Goal: Task Accomplishment & Management: Use online tool/utility

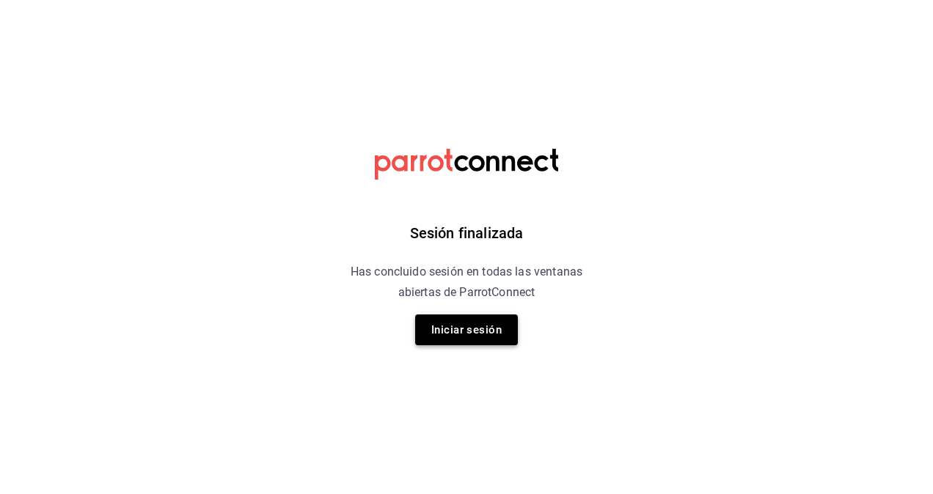
click at [489, 331] on button "Iniciar sesión" at bounding box center [466, 330] width 103 height 31
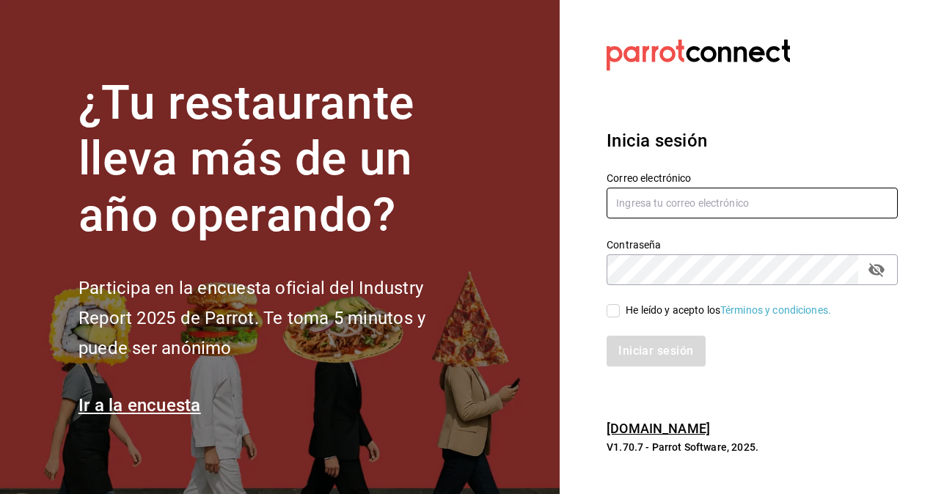
type input "[PERSON_NAME][EMAIL_ADDRESS][PERSON_NAME][DOMAIN_NAME]"
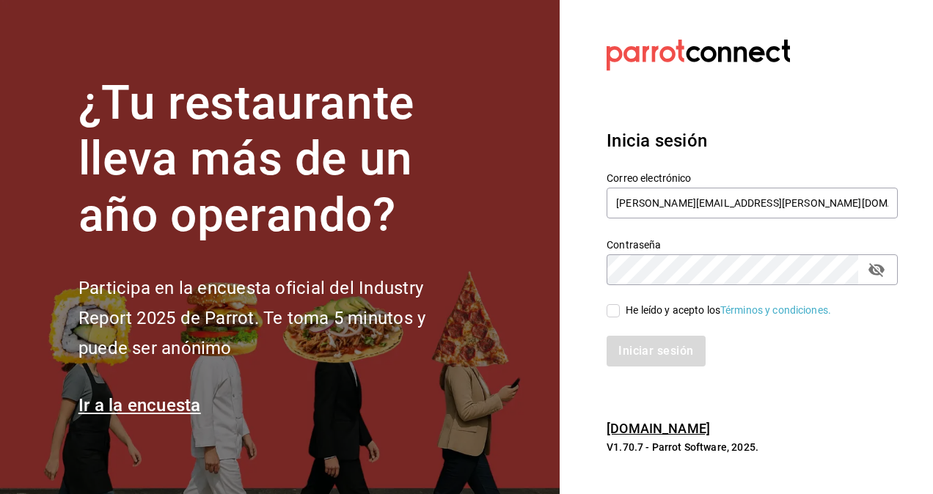
click at [606, 313] on div "He leído y acepto los Términos y condiciones." at bounding box center [743, 302] width 309 height 34
drag, startPoint x: 612, startPoint y: 313, endPoint x: 624, endPoint y: 328, distance: 19.3
click at [612, 313] on input "He leído y acepto los Términos y condiciones." at bounding box center [613, 310] width 13 height 13
checkbox input "true"
click at [640, 353] on button "Iniciar sesión" at bounding box center [657, 351] width 100 height 31
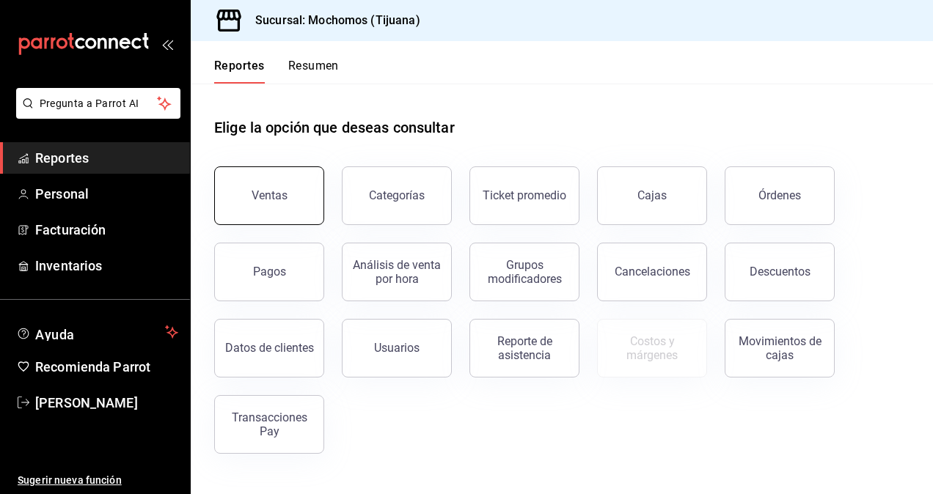
click at [268, 202] on div "Ventas" at bounding box center [270, 196] width 36 height 14
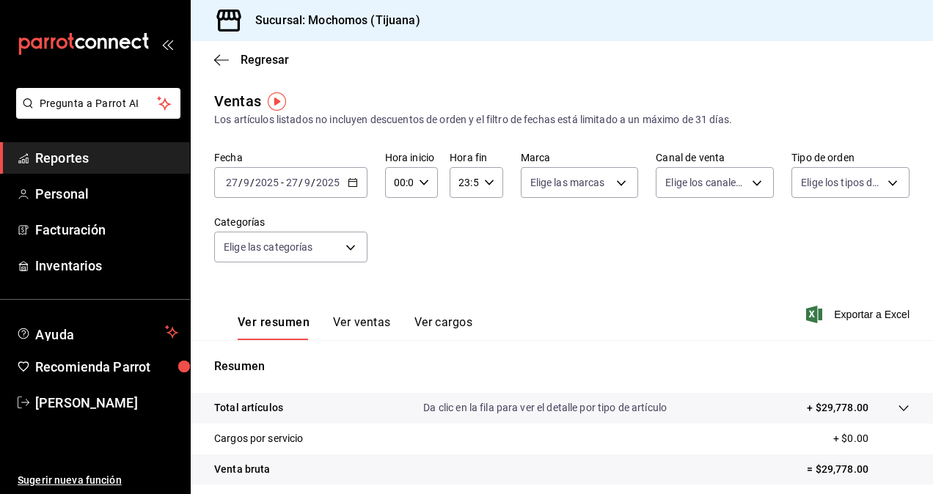
click at [346, 183] on div "2025-09-27 27 / 9 / 2025 - 2025-09-27 27 / 9 / 2025" at bounding box center [290, 182] width 153 height 31
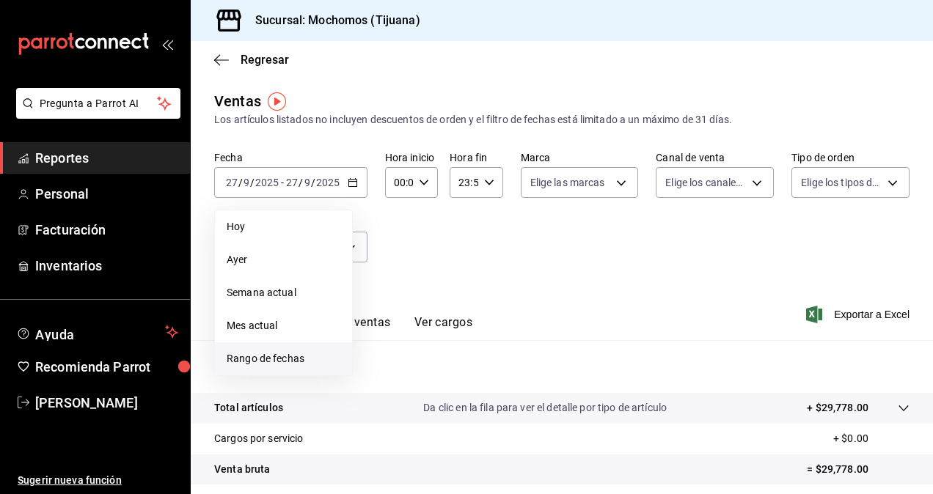
click at [295, 359] on span "Rango de fechas" at bounding box center [284, 358] width 114 height 15
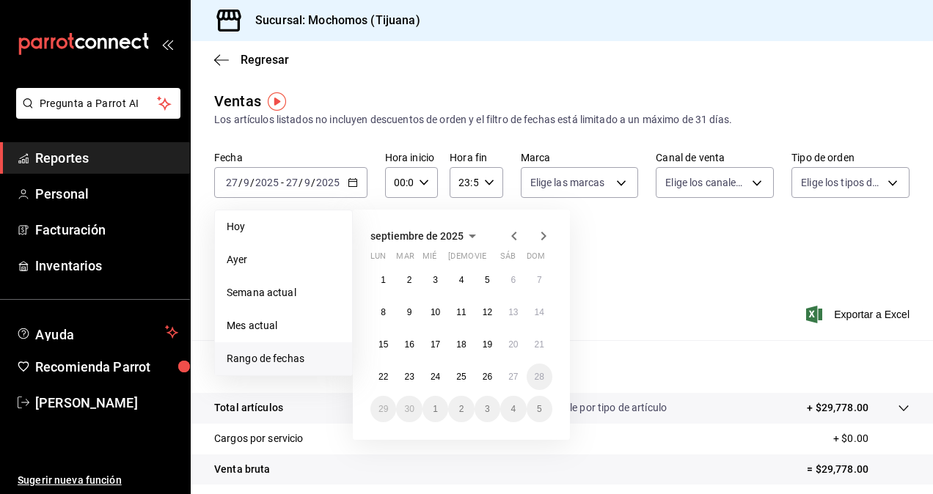
click at [625, 288] on div "Ver resumen Ver ventas Ver cargos Exportar a Excel" at bounding box center [562, 310] width 742 height 60
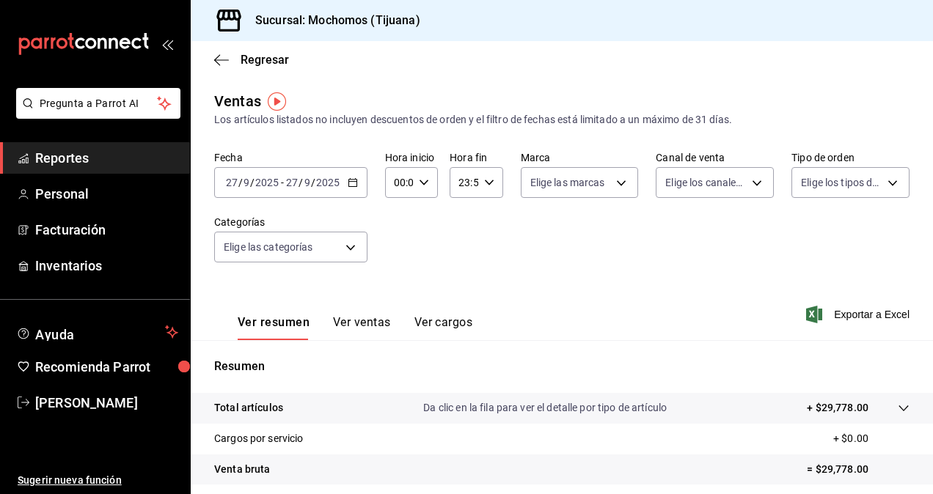
click at [355, 178] on icon "button" at bounding box center [353, 183] width 10 height 10
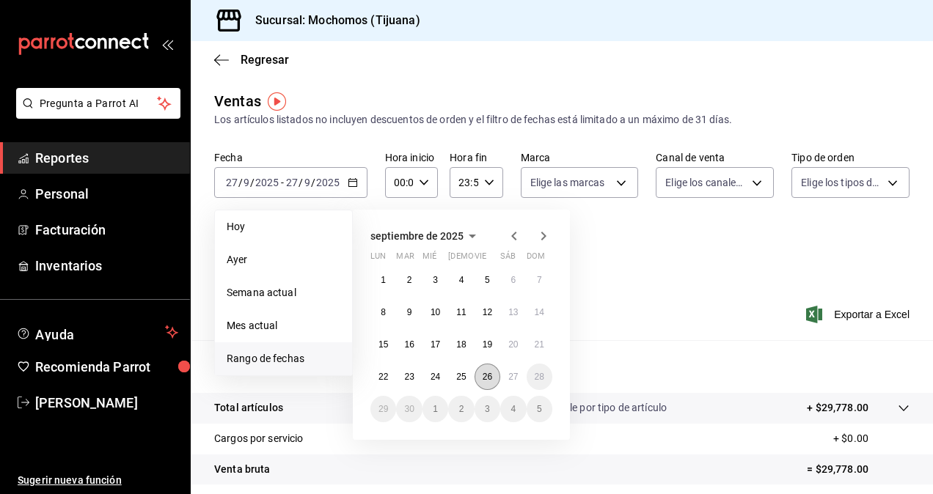
click at [483, 374] on abbr "26" at bounding box center [488, 377] width 10 height 10
click at [515, 376] on abbr "27" at bounding box center [513, 377] width 10 height 10
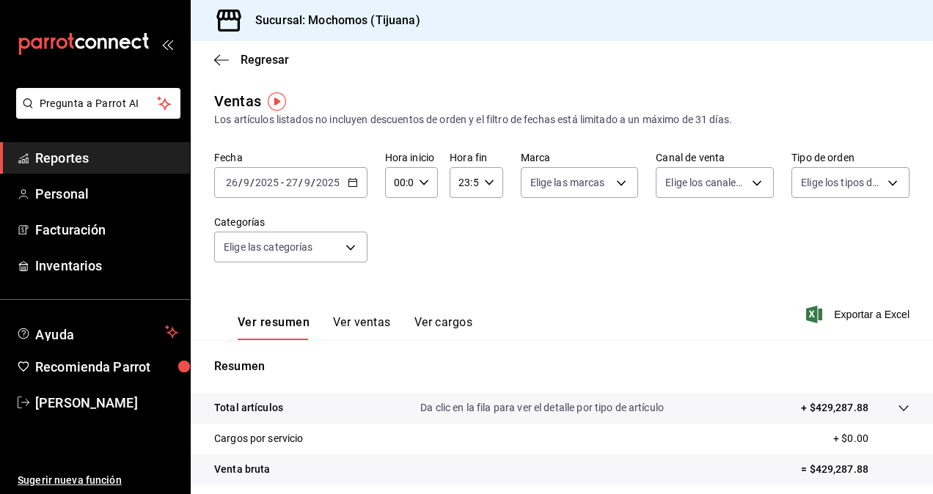
click at [420, 184] on icon "button" at bounding box center [424, 183] width 10 height 10
click at [398, 251] on span "05" at bounding box center [396, 250] width 3 height 12
type input "05:00"
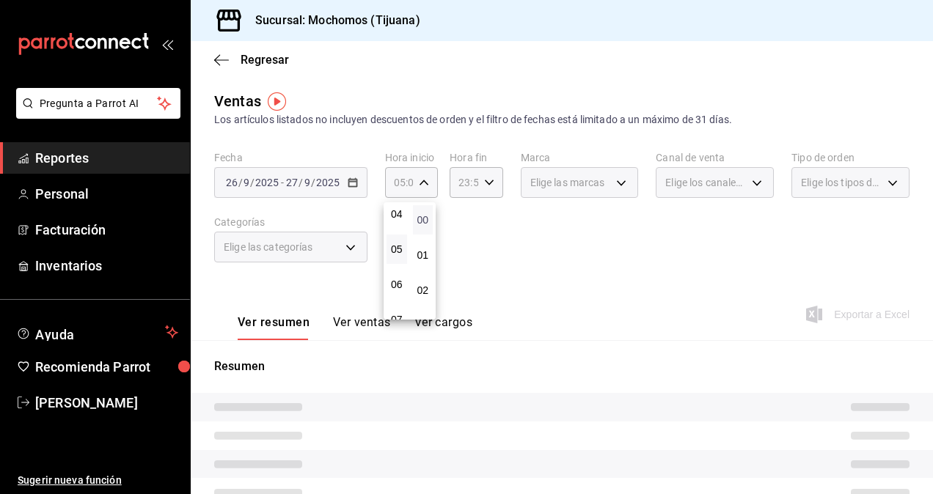
click at [425, 216] on span "00" at bounding box center [423, 220] width 3 height 12
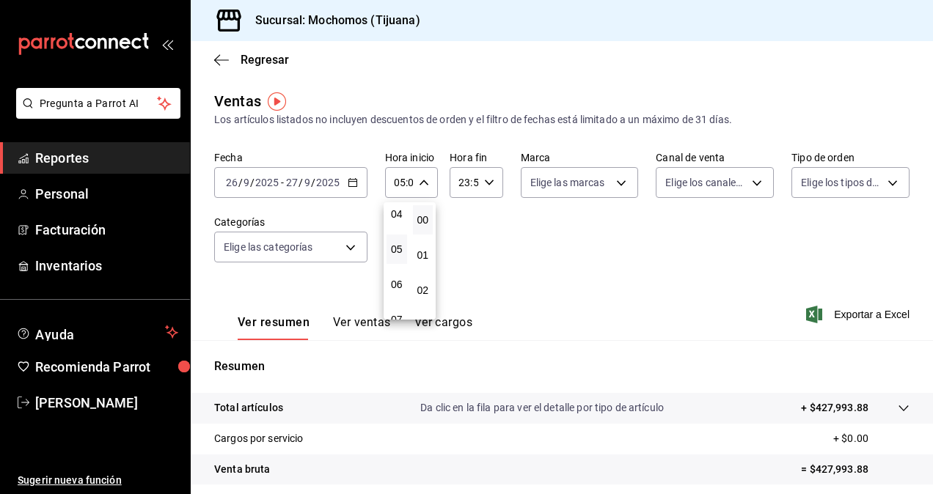
click at [486, 185] on div at bounding box center [466, 247] width 933 height 494
click at [486, 185] on icon "button" at bounding box center [489, 183] width 10 height 10
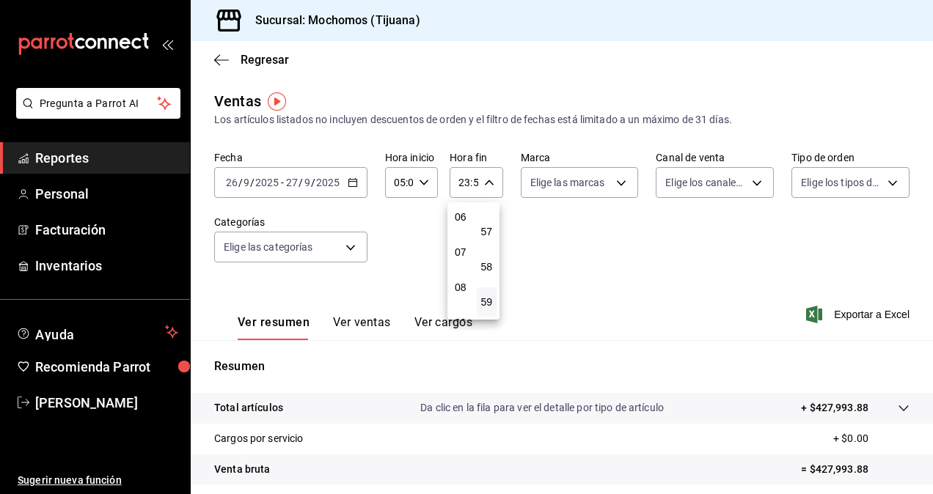
scroll to position [141, 0]
click at [459, 257] on span "05" at bounding box center [460, 255] width 3 height 12
click at [489, 227] on button "00" at bounding box center [487, 219] width 21 height 29
type input "05:00"
click at [571, 236] on div at bounding box center [466, 247] width 933 height 494
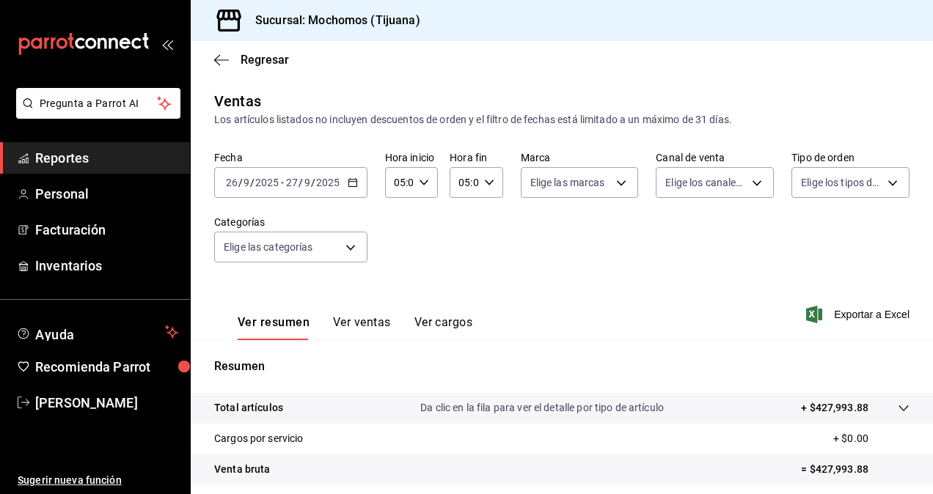
scroll to position [208, 0]
